Goal: Task Accomplishment & Management: Complete application form

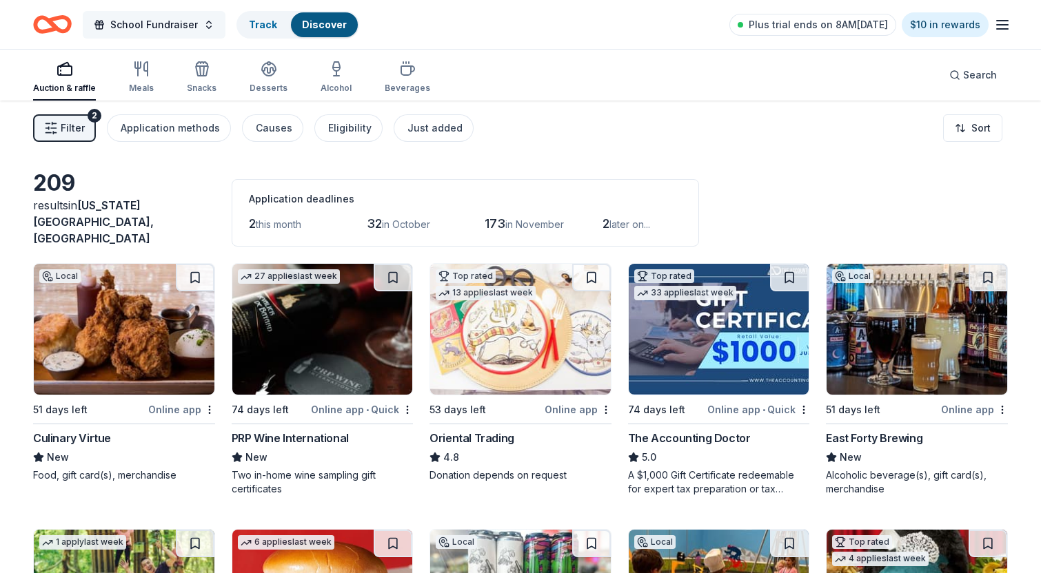
click at [136, 29] on span "School Fundraiser" at bounding box center [154, 25] width 88 height 17
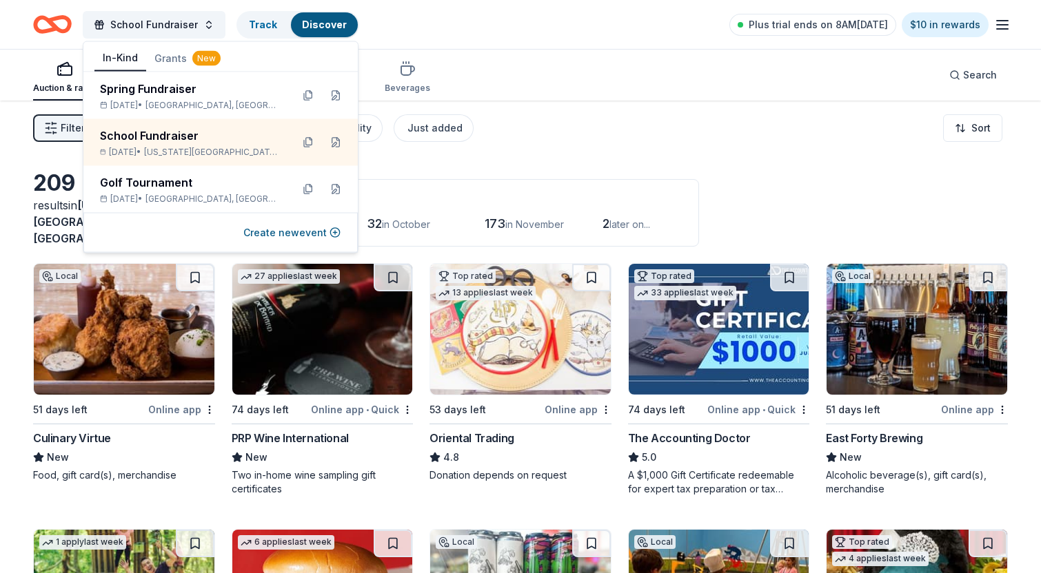
click at [204, 58] on div "New" at bounding box center [206, 58] width 28 height 15
click at [133, 49] on button "In-Kind" at bounding box center [120, 58] width 52 height 26
click at [190, 61] on button "Grants New" at bounding box center [187, 58] width 83 height 25
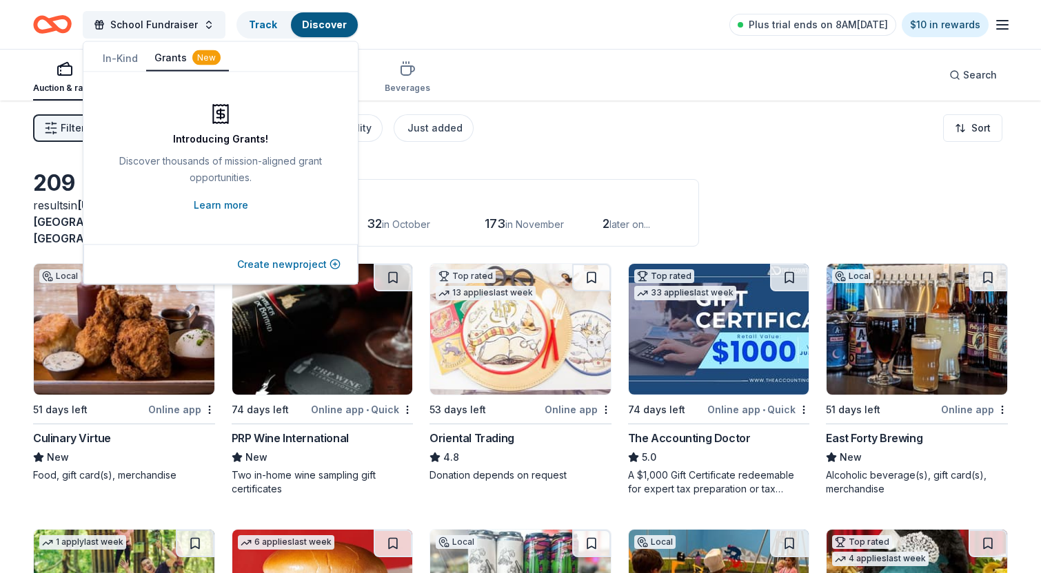
click at [278, 268] on button "Create new project" at bounding box center [288, 264] width 103 height 17
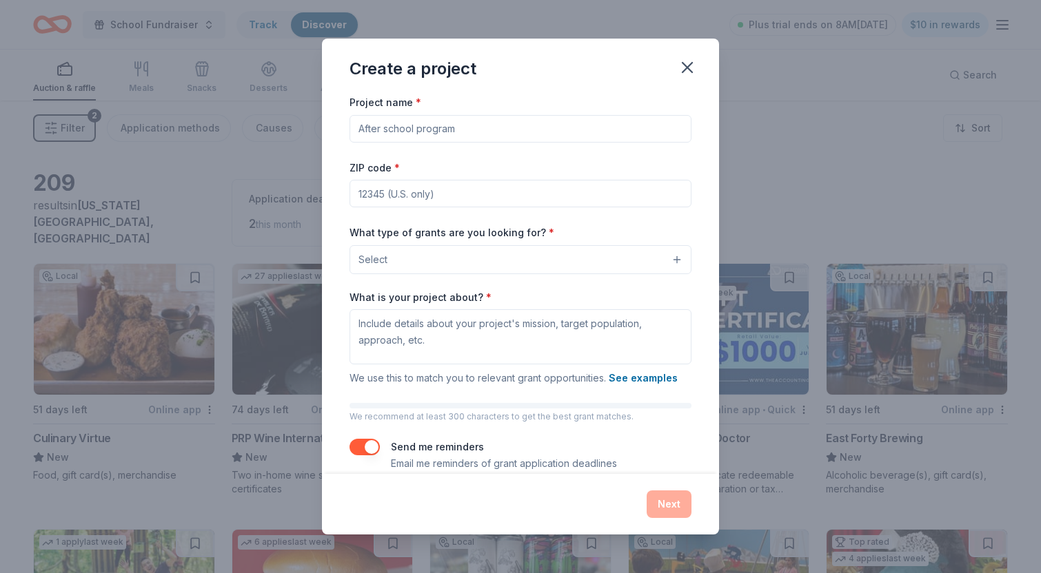
click at [460, 124] on input "Project name *" at bounding box center [520, 129] width 342 height 28
type input "A"
type input "Shelter"
click at [402, 197] on input "ZIP code *" at bounding box center [520, 194] width 342 height 28
type input "30306"
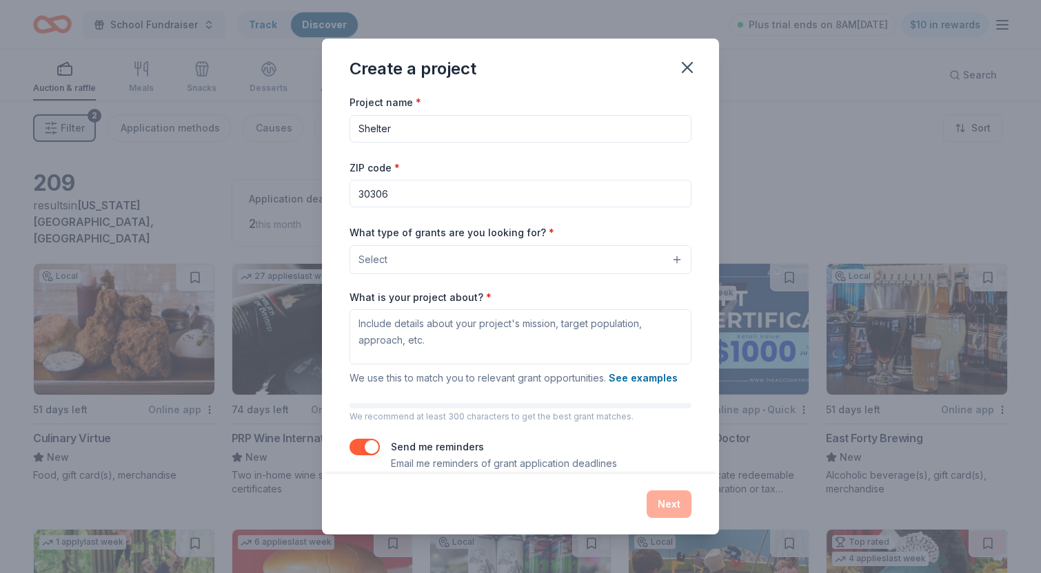
click at [434, 252] on button "Select" at bounding box center [520, 259] width 342 height 29
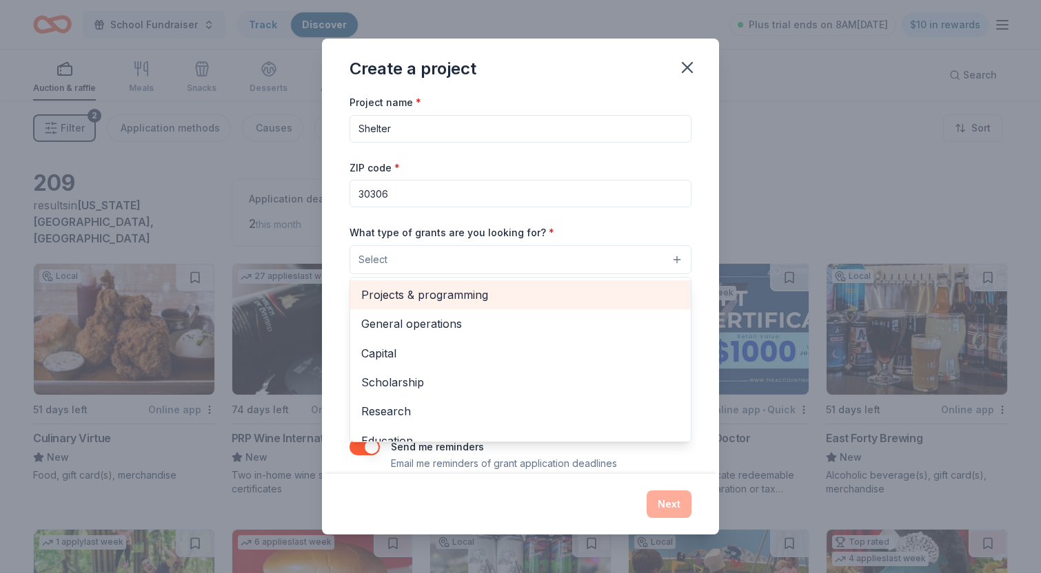
click at [409, 290] on span "Projects & programming" at bounding box center [520, 295] width 318 height 18
click at [414, 298] on span "General operations" at bounding box center [520, 296] width 318 height 18
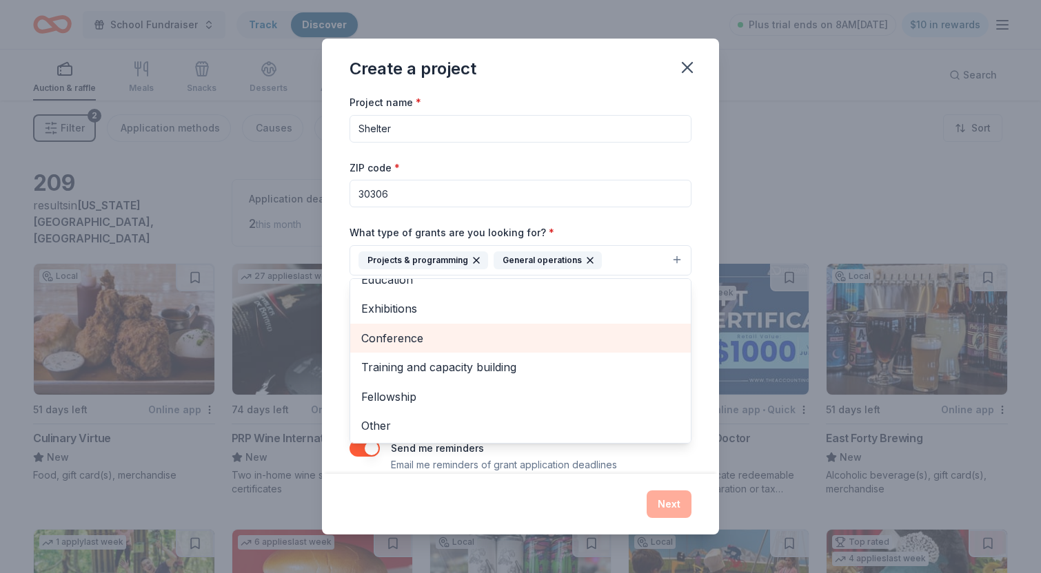
scroll to position [21, 0]
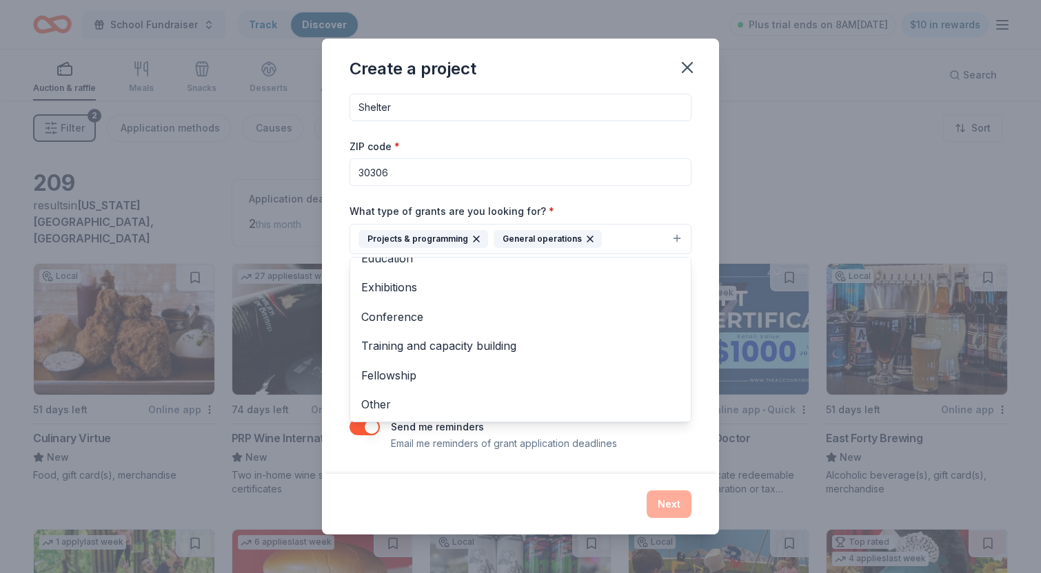
click at [648, 206] on div "What type of grants are you looking for? * Projects & programming General opera…" at bounding box center [520, 229] width 342 height 52
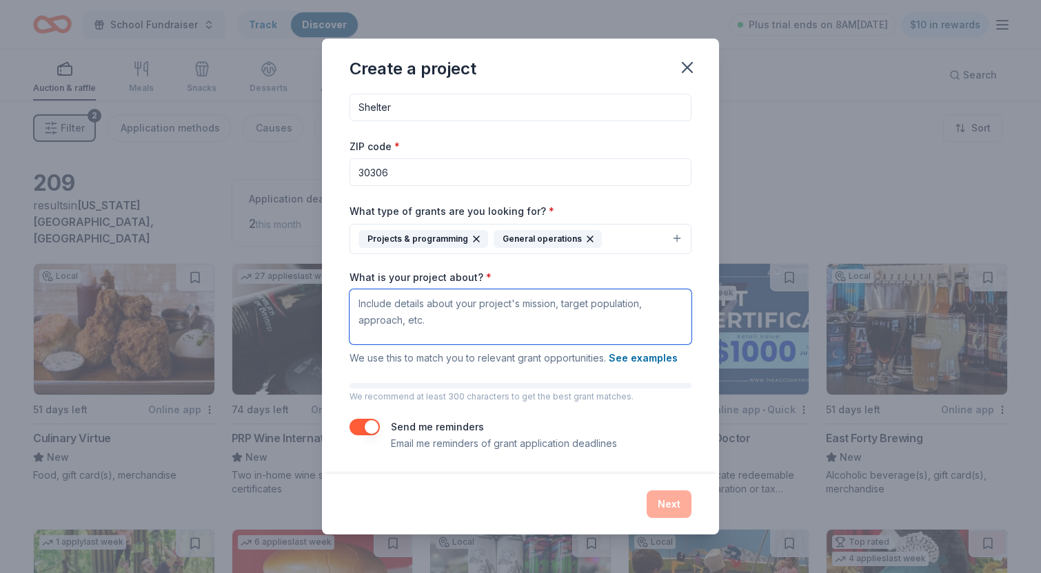
click at [399, 312] on textarea "What is your project about? *" at bounding box center [520, 316] width 342 height 55
click at [359, 305] on textarea "Homeless shelter" at bounding box center [520, 316] width 342 height 55
click at [467, 300] on textarea "Homeless shelter" at bounding box center [520, 316] width 342 height 55
type textarea "Homeless shelter for women"
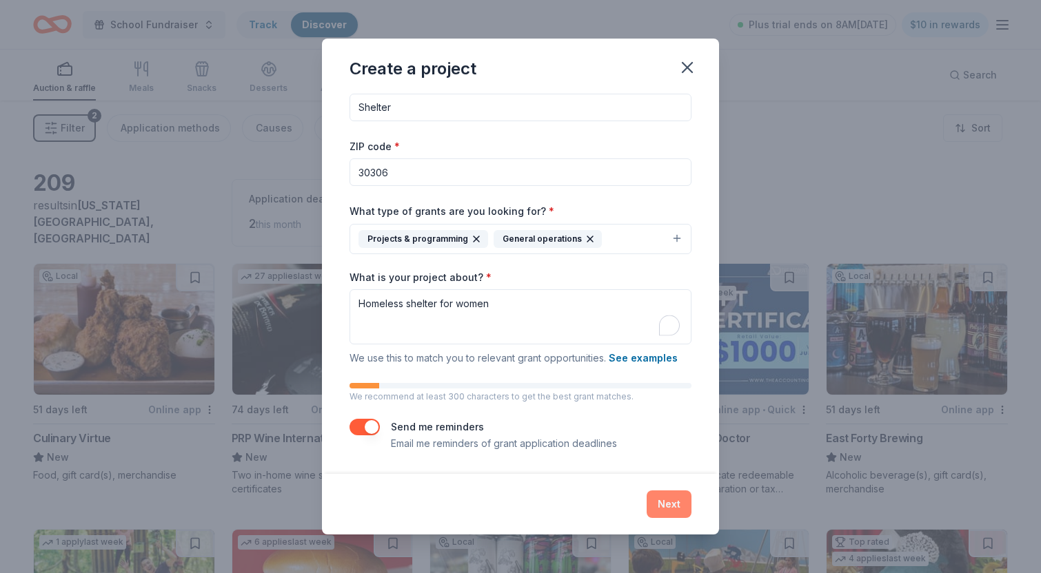
click at [662, 509] on button "Next" at bounding box center [669, 505] width 45 height 28
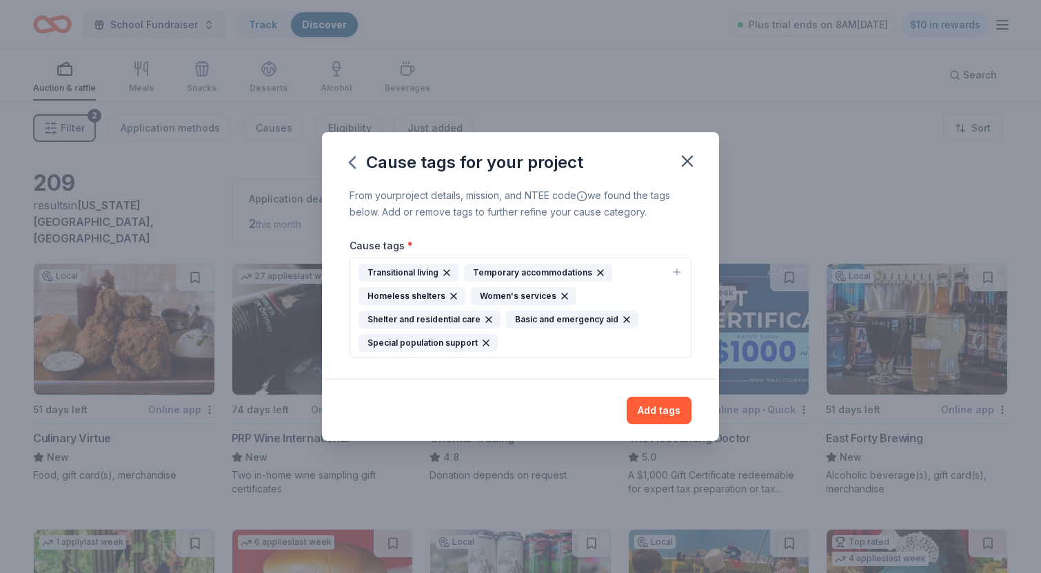
click at [486, 344] on icon "button" at bounding box center [485, 343] width 11 height 11
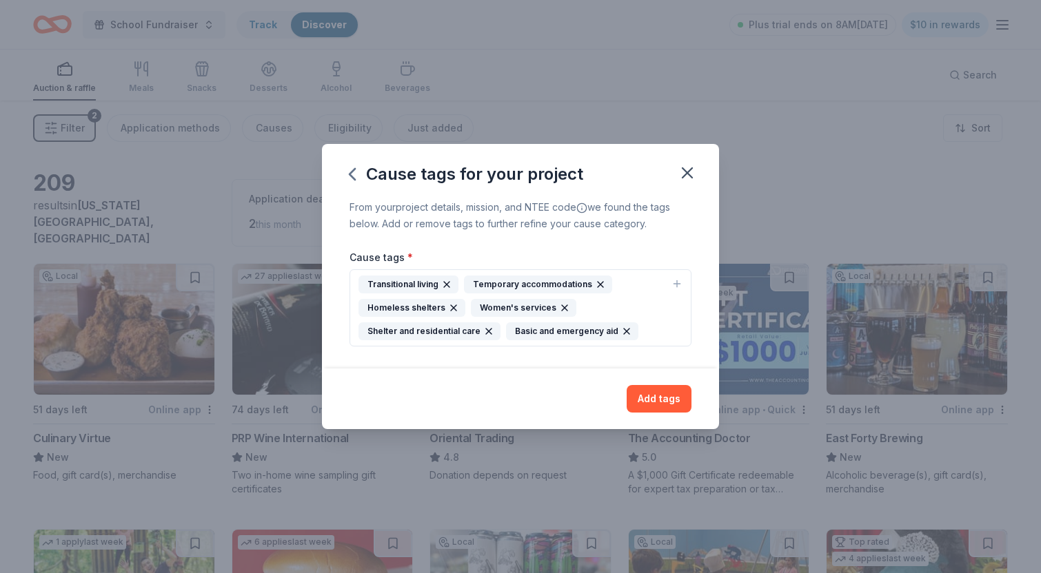
click at [445, 281] on icon "button" at bounding box center [446, 284] width 11 height 11
click at [476, 331] on icon "button" at bounding box center [479, 332] width 6 height 6
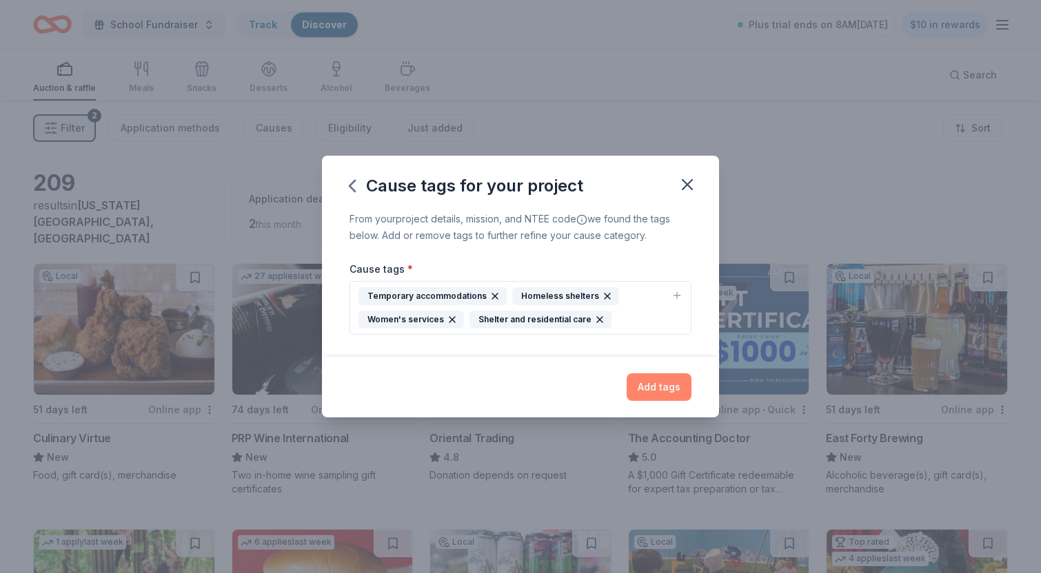
click at [662, 389] on button "Add tags" at bounding box center [659, 388] width 65 height 28
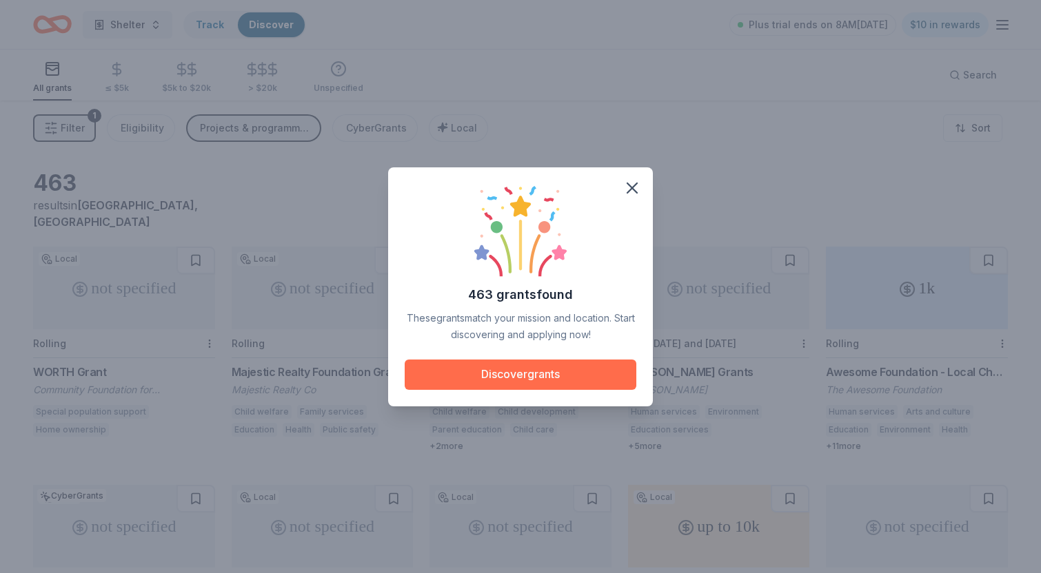
click at [516, 376] on button "Discover grants" at bounding box center [521, 375] width 232 height 30
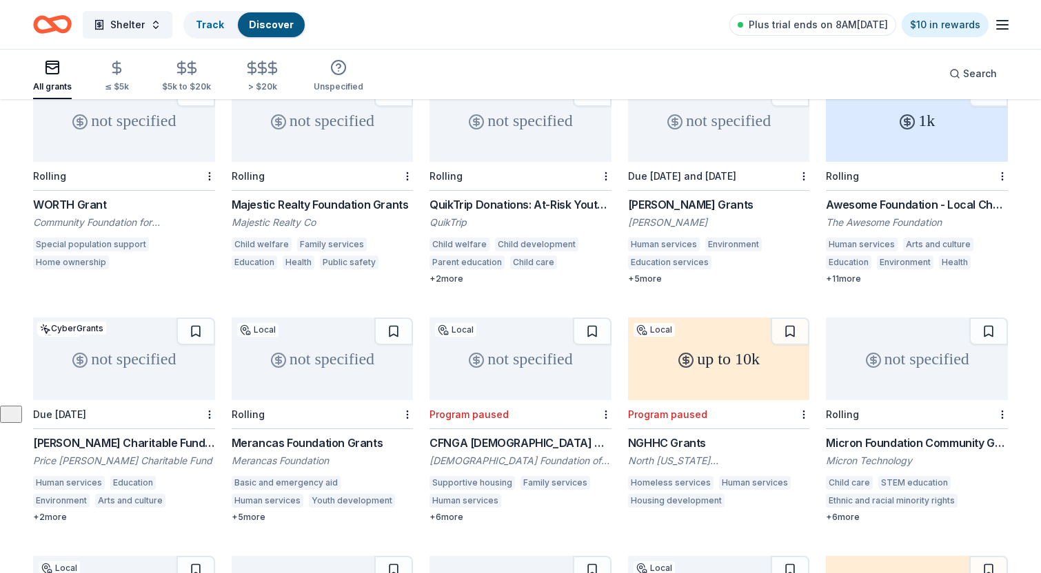
scroll to position [171, 0]
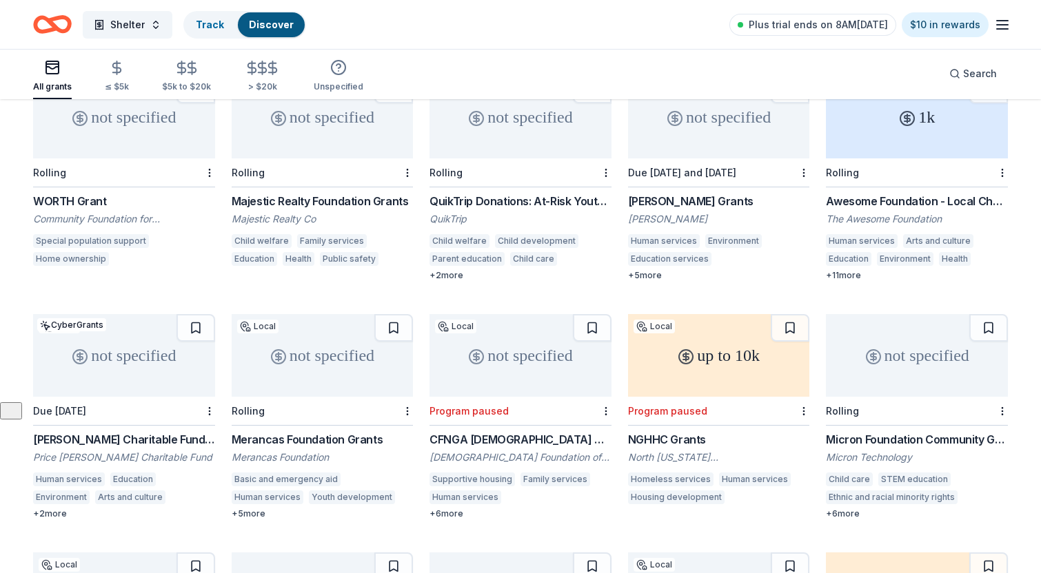
click at [447, 270] on div "+ 2 more" at bounding box center [520, 275] width 182 height 11
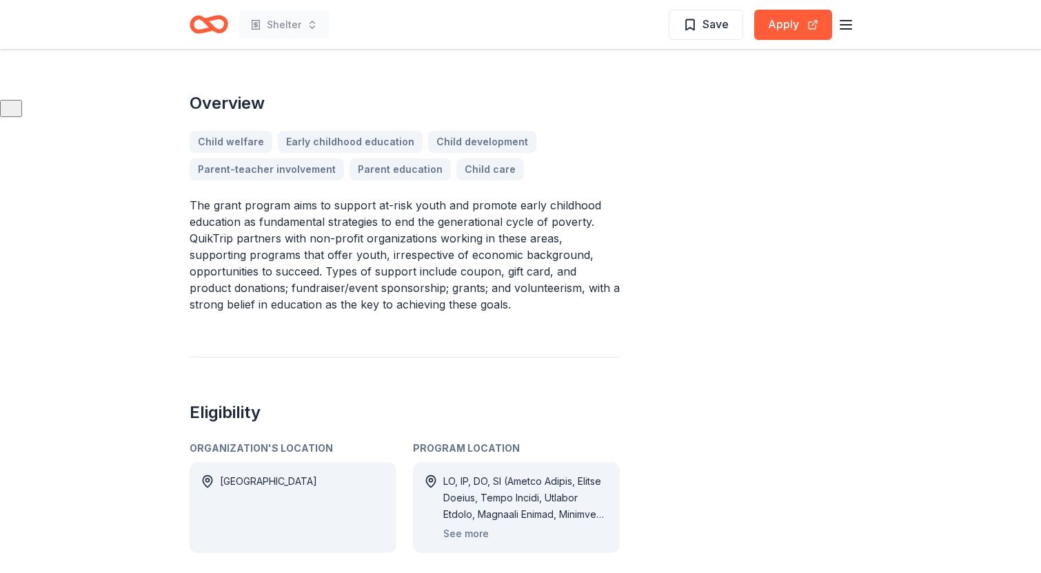
scroll to position [473, 0]
